Goal: Navigation & Orientation: Go to known website

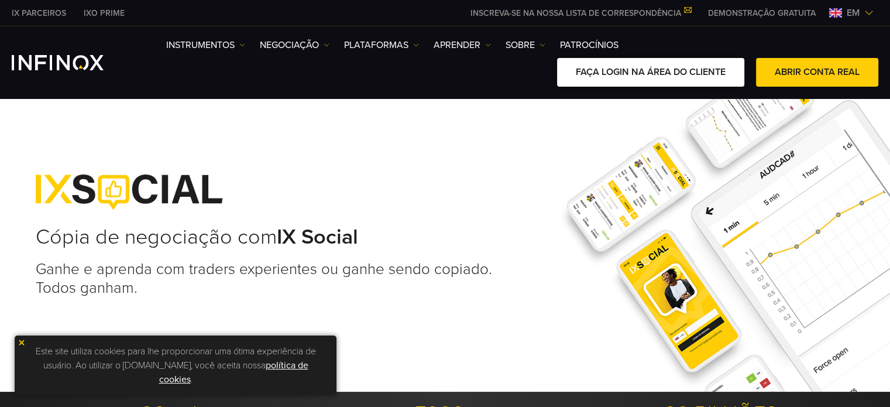
drag, startPoint x: 0, startPoint y: 0, endPoint x: 606, endPoint y: 68, distance: 610.2
click at [606, 68] on font "FAÇA LOGIN NA ÁREA DO CLIENTE" at bounding box center [651, 72] width 150 height 12
click at [594, 70] on font "FAÇA LOGIN NA ÁREA DO CLIENTE" at bounding box center [651, 72] width 150 height 12
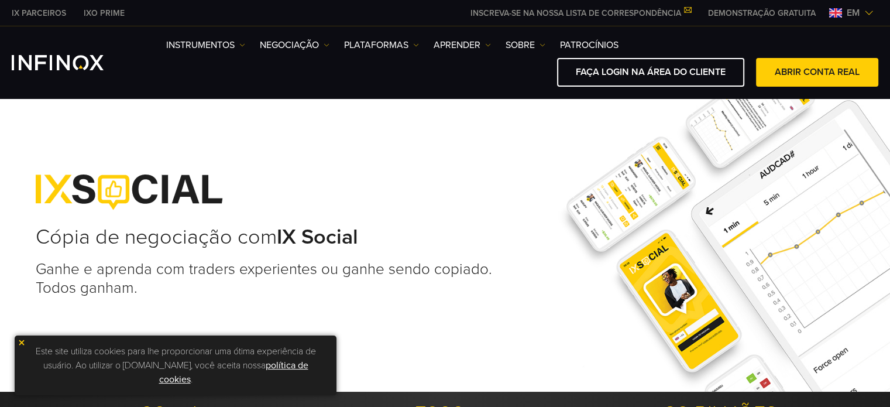
click at [22, 341] on img at bounding box center [22, 342] width 8 height 8
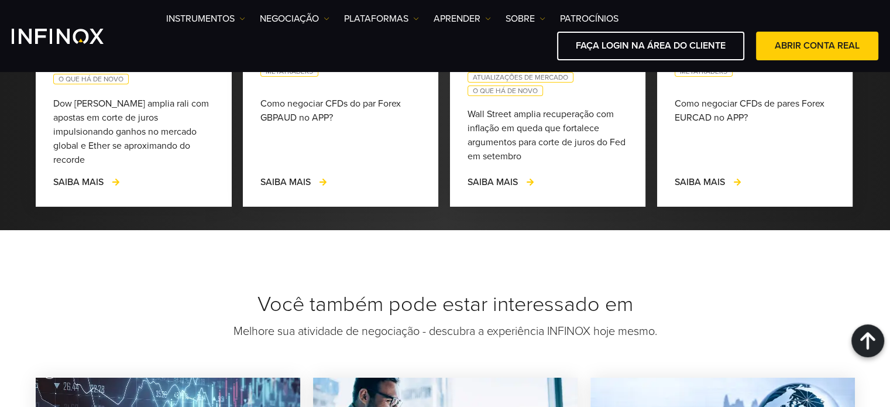
scroll to position [3746, 0]
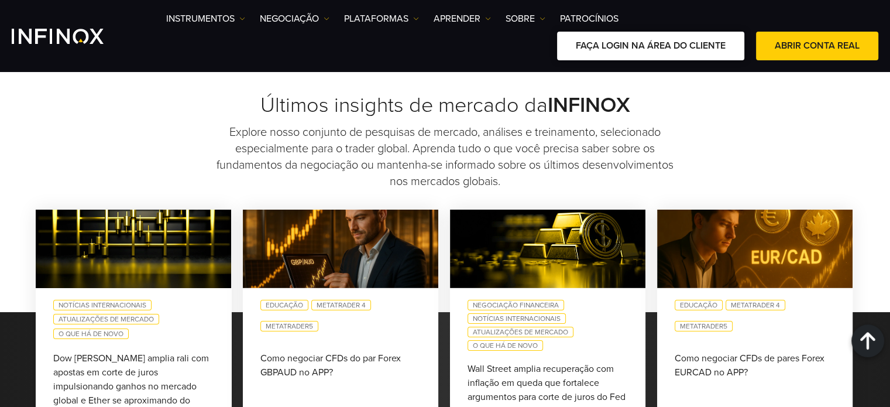
click at [699, 43] on font "FAÇA LOGIN NA ÁREA DO CLIENTE" at bounding box center [651, 46] width 150 height 12
